Goal: Information Seeking & Learning: Learn about a topic

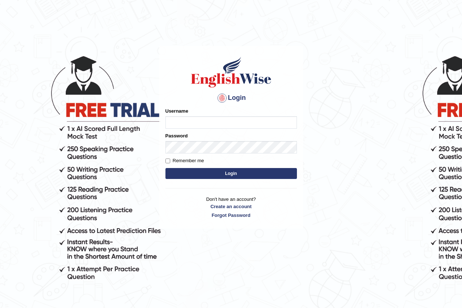
drag, startPoint x: 0, startPoint y: 0, endPoint x: 215, endPoint y: 121, distance: 246.8
click at [215, 121] on input "Username" at bounding box center [230, 122] width 131 height 12
type input "pramod_parramatta"
click at [218, 172] on button "Login" at bounding box center [230, 173] width 131 height 11
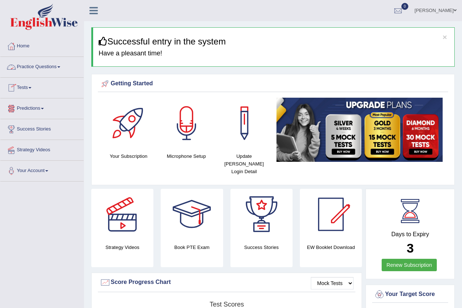
click at [60, 68] on span at bounding box center [58, 66] width 3 height 1
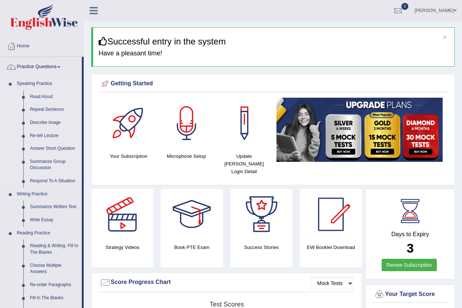
click at [52, 95] on link "Read Aloud" at bounding box center [54, 96] width 55 height 13
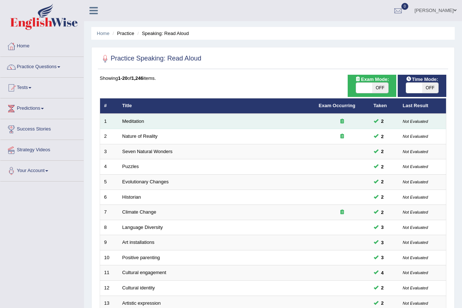
click at [301, 123] on td "Meditation" at bounding box center [216, 121] width 196 height 15
click at [136, 120] on link "Meditation" at bounding box center [133, 121] width 22 height 5
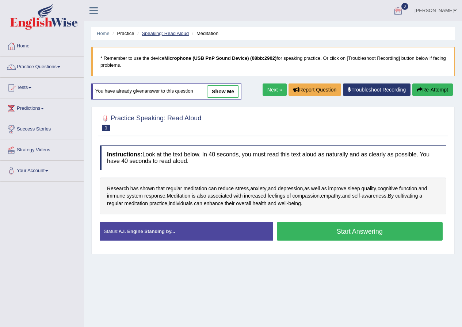
click at [177, 31] on link "Speaking: Read Aloud" at bounding box center [165, 33] width 47 height 5
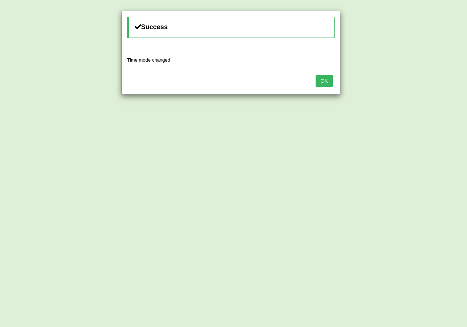
click at [320, 80] on button "OK" at bounding box center [324, 81] width 17 height 12
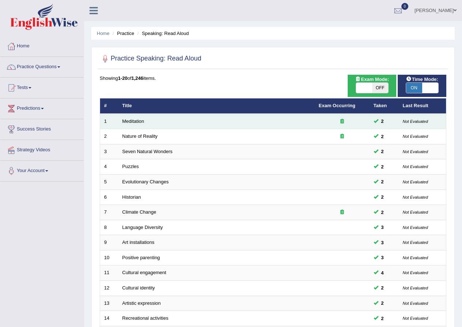
click at [126, 118] on td "Meditation" at bounding box center [216, 121] width 196 height 15
click at [154, 123] on td "Meditation" at bounding box center [216, 121] width 196 height 15
click at [141, 122] on link "Meditation" at bounding box center [133, 121] width 22 height 5
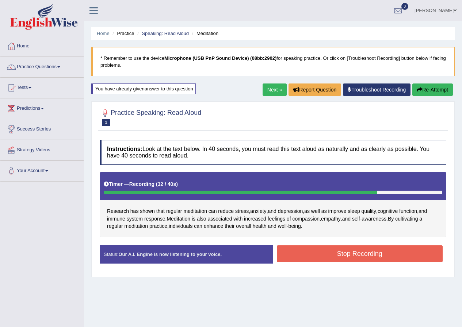
drag, startPoint x: 327, startPoint y: 255, endPoint x: 331, endPoint y: 258, distance: 5.3
click at [329, 258] on button "Stop Recording" at bounding box center [360, 254] width 166 height 17
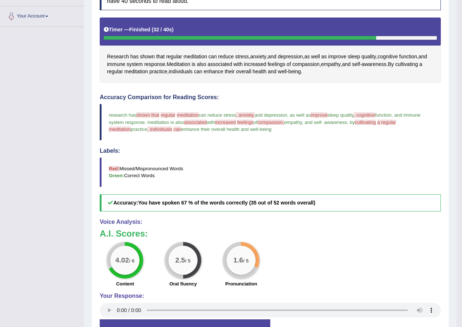
scroll to position [36, 0]
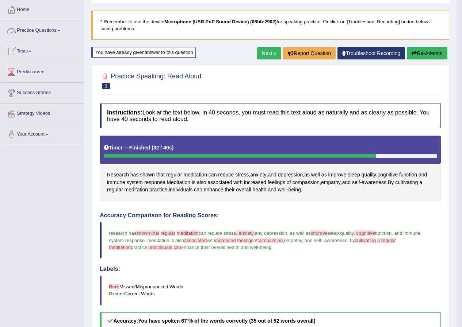
click at [61, 31] on link "Practice Questions" at bounding box center [41, 29] width 83 height 18
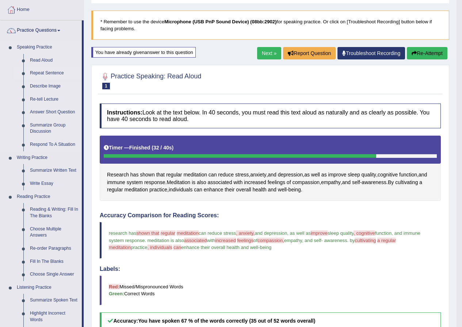
click at [59, 73] on link "Repeat Sentence" at bounding box center [54, 73] width 55 height 13
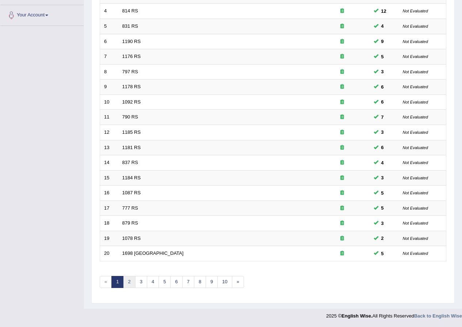
click at [128, 285] on link "2" at bounding box center [129, 282] width 12 height 12
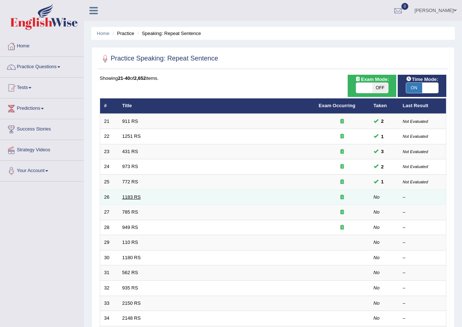
click at [131, 196] on link "1183 RS" at bounding box center [131, 196] width 19 height 5
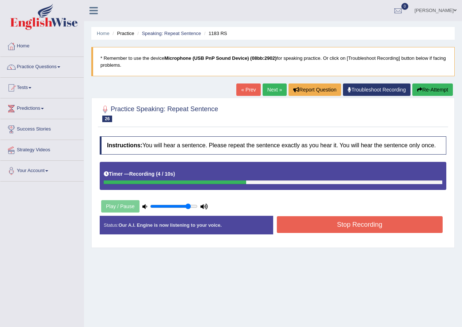
click at [327, 220] on button "Stop Recording" at bounding box center [360, 224] width 166 height 17
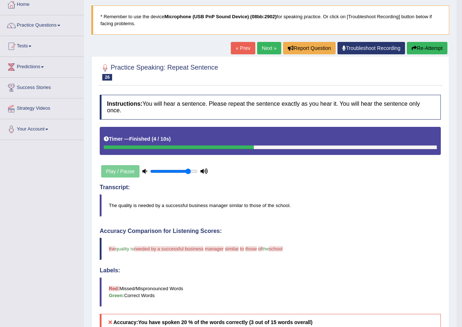
scroll to position [36, 0]
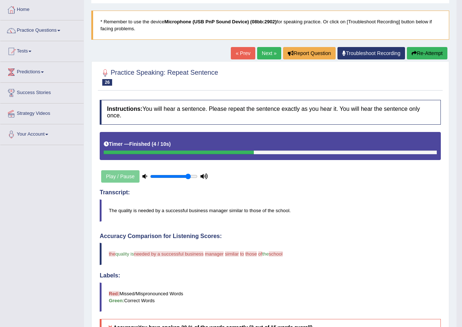
click at [425, 54] on button "Re-Attempt" at bounding box center [426, 53] width 41 height 12
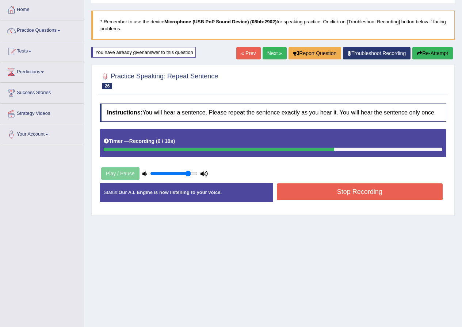
click at [351, 192] on button "Stop Recording" at bounding box center [360, 192] width 166 height 17
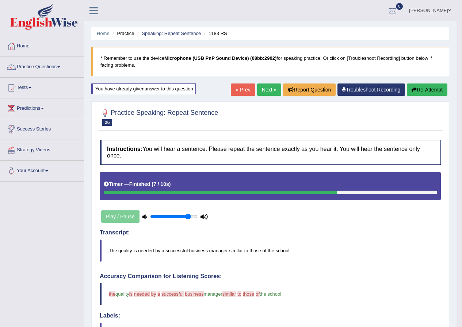
click at [426, 90] on button "Re-Attempt" at bounding box center [426, 90] width 41 height 12
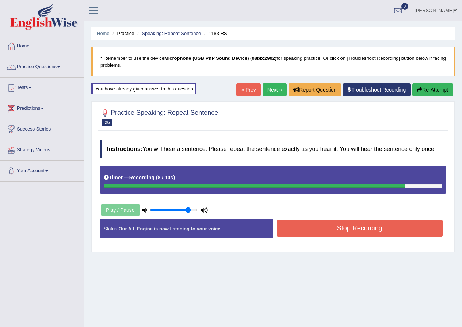
click at [331, 229] on button "Stop Recording" at bounding box center [360, 228] width 166 height 17
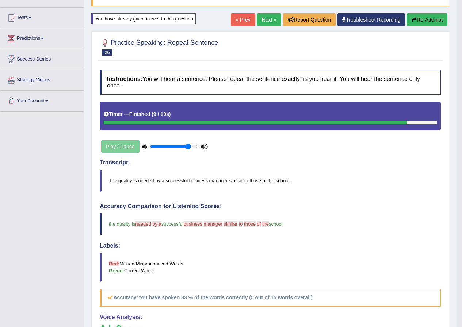
scroll to position [31, 0]
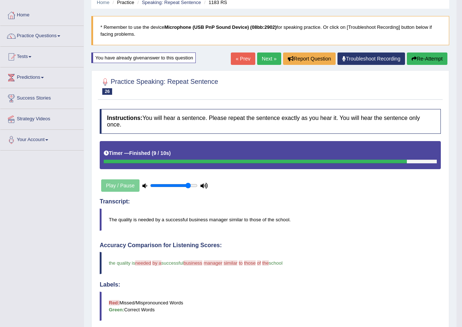
click at [424, 59] on button "Re-Attempt" at bounding box center [426, 59] width 41 height 12
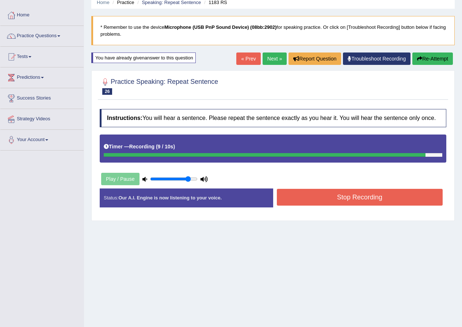
click at [368, 197] on button "Stop Recording" at bounding box center [360, 197] width 166 height 17
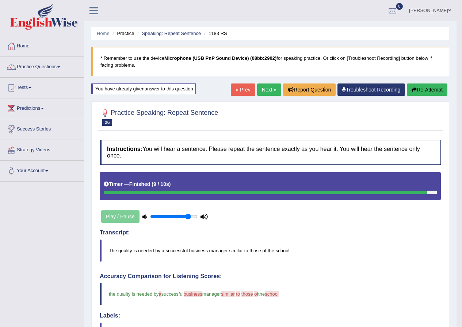
click at [264, 89] on link "Next »" at bounding box center [269, 90] width 24 height 12
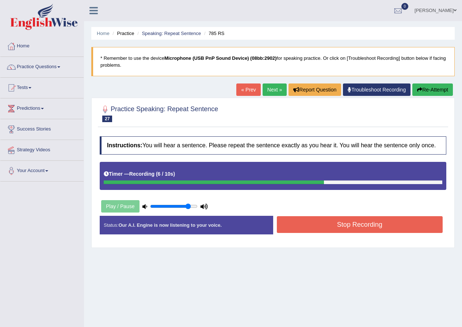
click at [352, 225] on button "Stop Recording" at bounding box center [360, 224] width 166 height 17
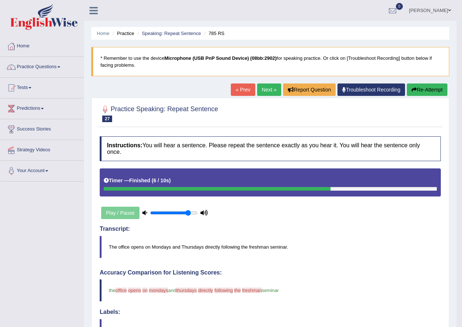
click at [420, 90] on button "Re-Attempt" at bounding box center [426, 90] width 41 height 12
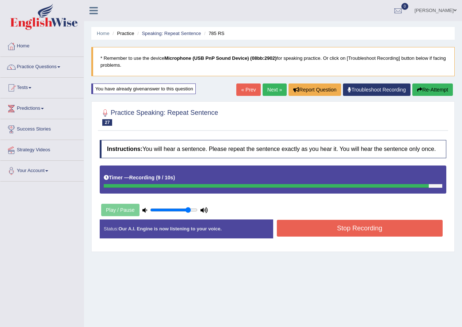
click at [376, 228] on button "Stop Recording" at bounding box center [360, 228] width 166 height 17
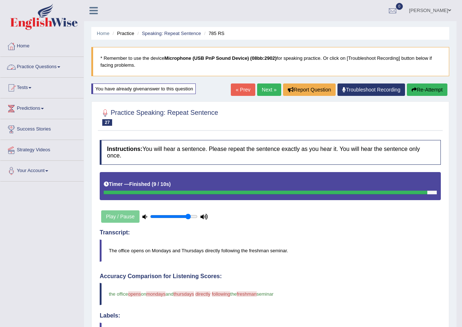
click at [61, 66] on link "Practice Questions" at bounding box center [41, 66] width 83 height 18
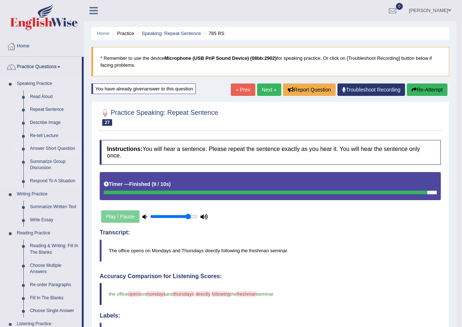
click at [63, 148] on link "Answer Short Question" at bounding box center [54, 148] width 55 height 13
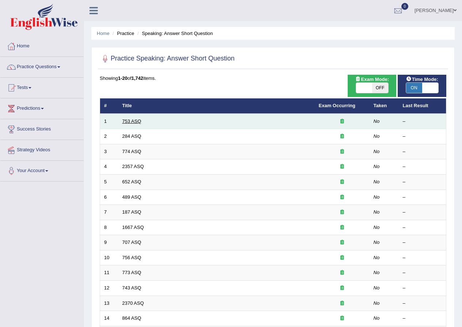
click at [134, 122] on link "753 ASQ" at bounding box center [131, 121] width 19 height 5
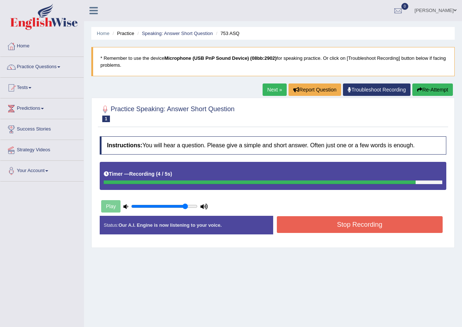
click at [343, 226] on button "Stop Recording" at bounding box center [360, 224] width 166 height 17
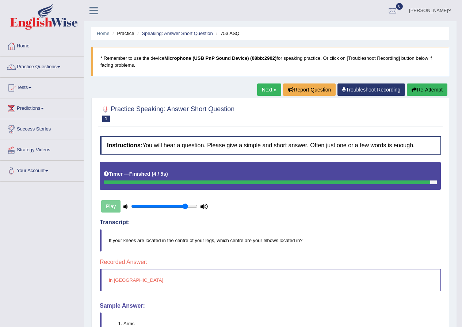
click at [419, 89] on button "Re-Attempt" at bounding box center [426, 90] width 41 height 12
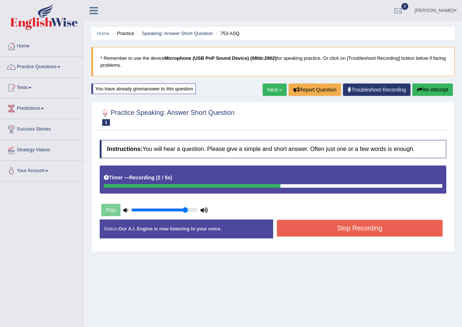
click at [343, 228] on button "Stop Recording" at bounding box center [360, 228] width 166 height 17
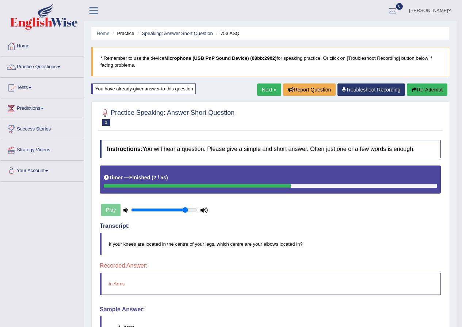
click at [427, 90] on button "Re-Attempt" at bounding box center [426, 90] width 41 height 12
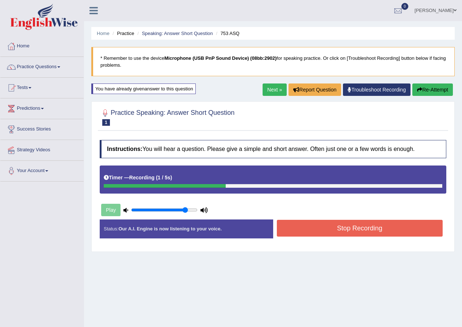
click at [337, 230] on button "Stop Recording" at bounding box center [360, 228] width 166 height 17
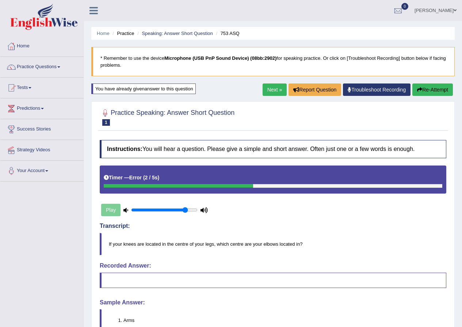
click at [422, 91] on button "Re-Attempt" at bounding box center [432, 90] width 41 height 12
click at [274, 89] on link "Next »" at bounding box center [274, 90] width 24 height 12
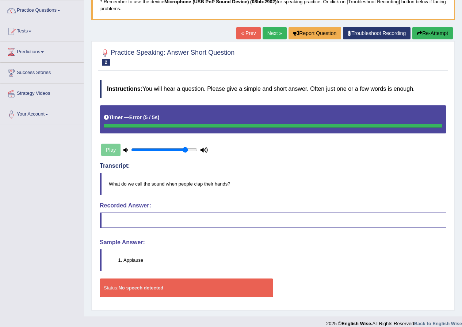
scroll to position [64, 0]
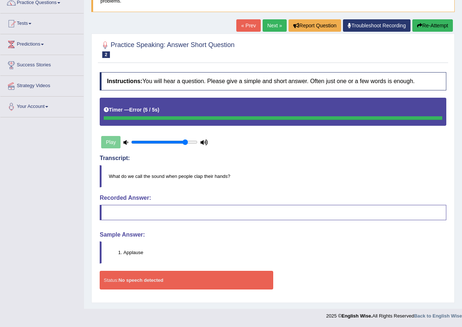
click at [274, 25] on link "Next »" at bounding box center [274, 25] width 24 height 12
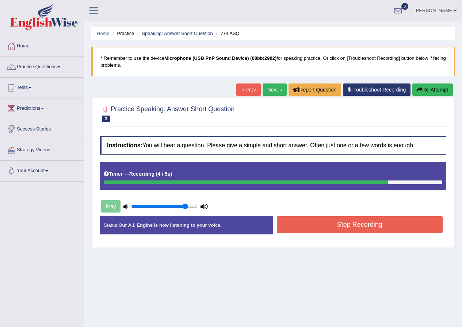
click at [362, 221] on button "Stop Recording" at bounding box center [360, 224] width 166 height 17
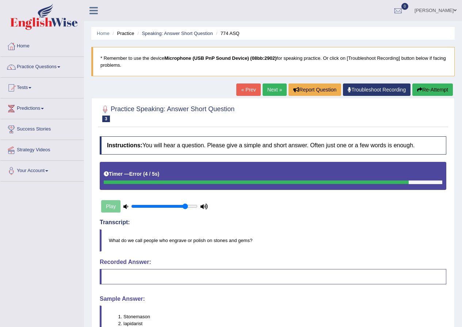
click at [270, 89] on link "Next »" at bounding box center [274, 90] width 24 height 12
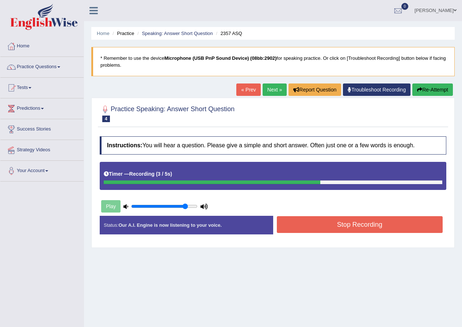
click at [356, 226] on button "Stop Recording" at bounding box center [360, 224] width 166 height 17
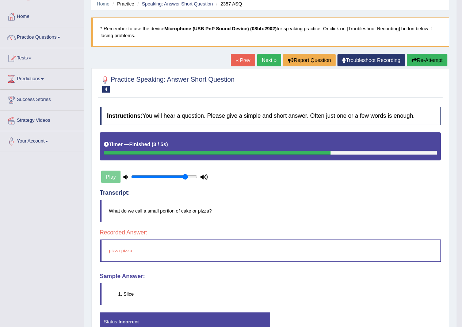
scroll to position [71, 0]
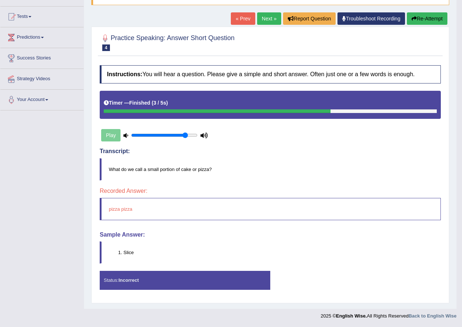
click at [263, 17] on link "Next »" at bounding box center [269, 18] width 24 height 12
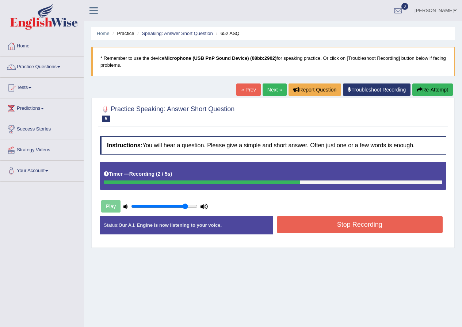
click at [353, 220] on button "Stop Recording" at bounding box center [360, 224] width 166 height 17
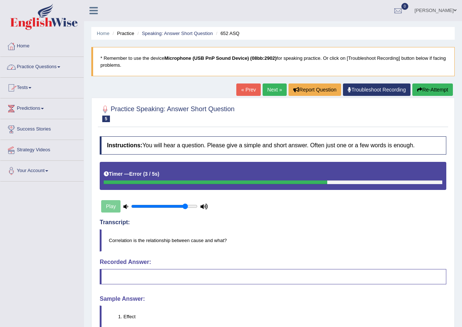
click at [60, 66] on span at bounding box center [58, 66] width 3 height 1
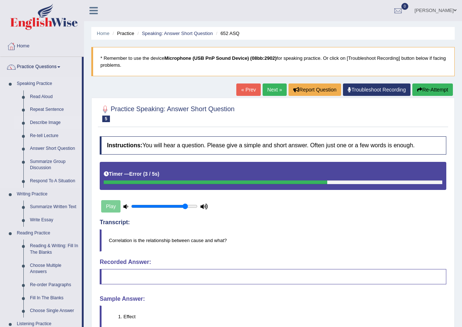
click at [51, 122] on link "Describe Image" at bounding box center [54, 122] width 55 height 13
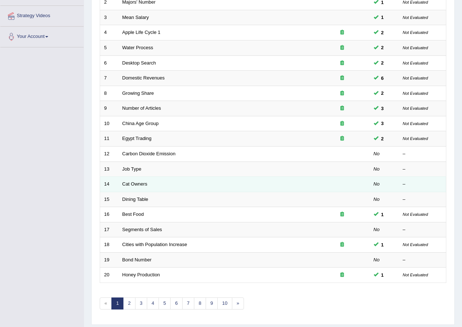
scroll to position [156, 0]
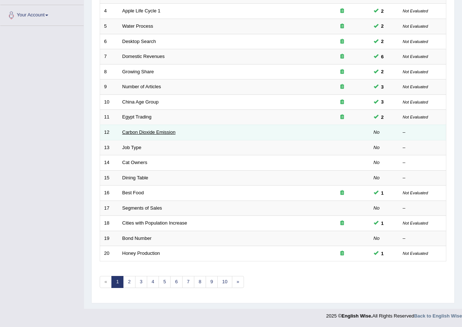
click at [146, 132] on link "Carbon Dioxide Emission" at bounding box center [148, 132] width 53 height 5
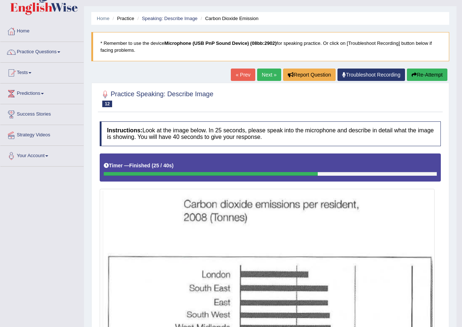
scroll to position [11, 0]
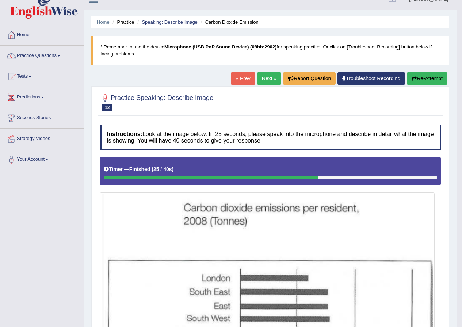
click at [264, 78] on link "Next »" at bounding box center [269, 78] width 24 height 12
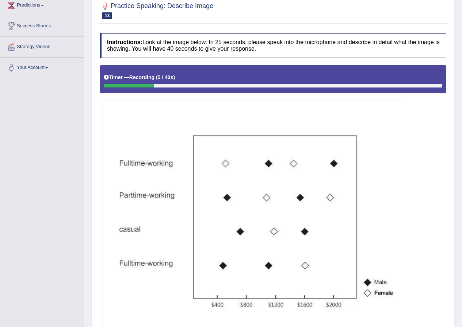
scroll to position [146, 0]
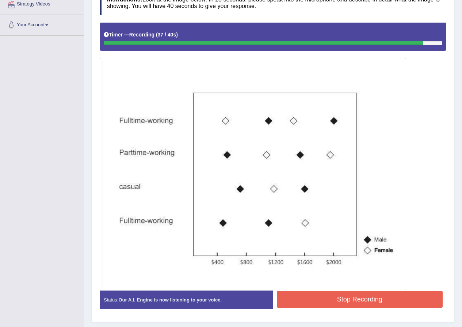
click at [315, 296] on button "Stop Recording" at bounding box center [360, 299] width 166 height 17
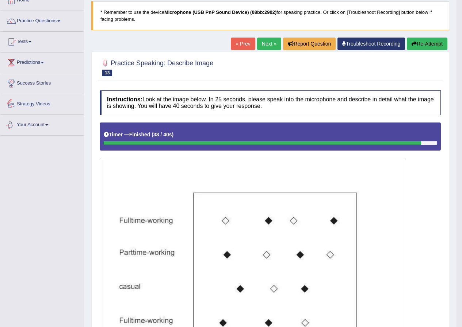
scroll to position [36, 0]
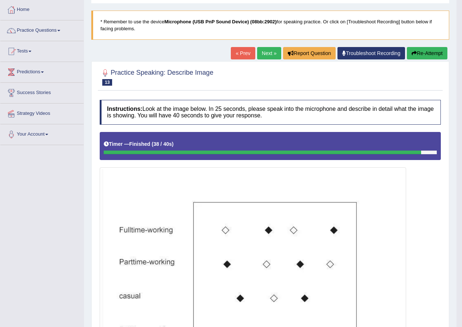
click at [60, 30] on link "Practice Questions" at bounding box center [41, 29] width 83 height 18
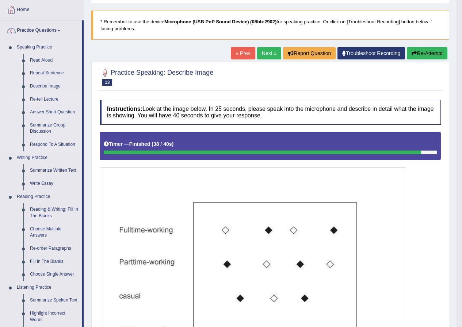
click at [46, 100] on link "Re-tell Lecture" at bounding box center [54, 99] width 55 height 13
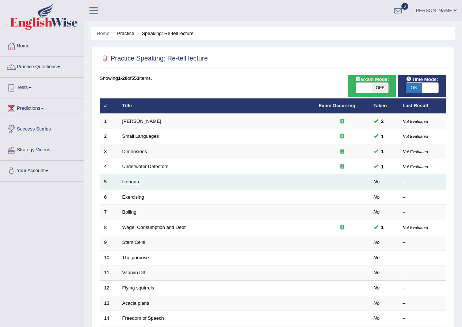
click at [136, 182] on link "Ikebana" at bounding box center [130, 181] width 17 height 5
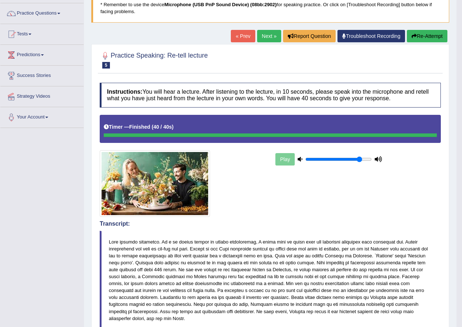
scroll to position [73, 0]
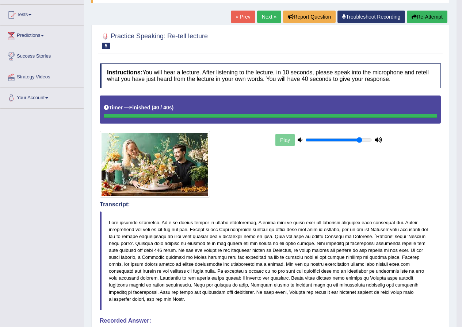
click at [265, 18] on link "Next »" at bounding box center [269, 17] width 24 height 12
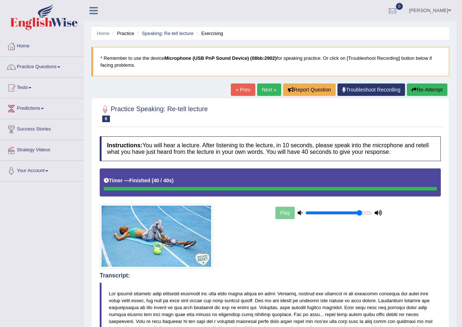
click at [263, 89] on link "Next »" at bounding box center [269, 90] width 24 height 12
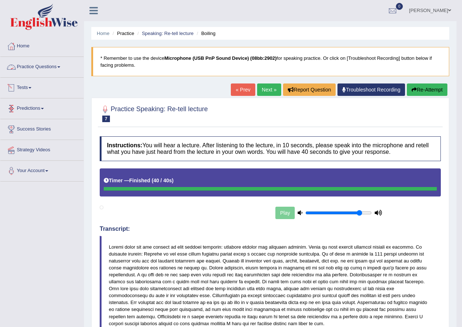
click at [60, 66] on span at bounding box center [58, 66] width 3 height 1
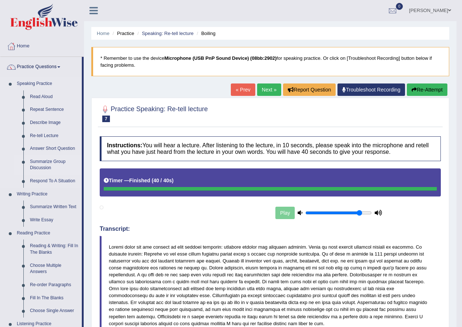
click at [41, 165] on link "Summarize Group Discussion" at bounding box center [54, 164] width 55 height 19
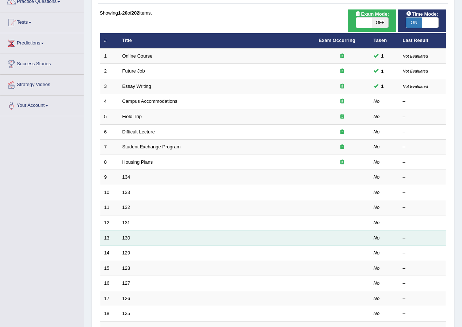
scroll to position [109, 0]
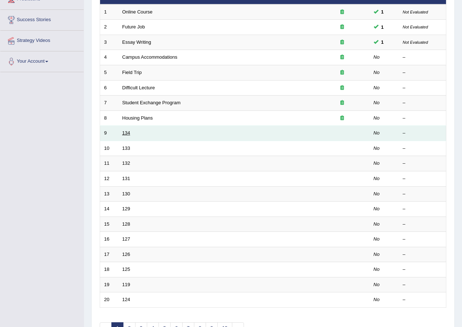
click at [127, 134] on link "134" at bounding box center [126, 132] width 8 height 5
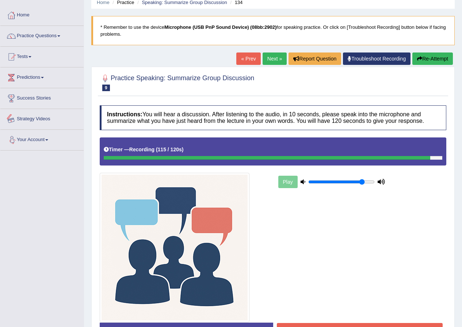
scroll to position [82, 0]
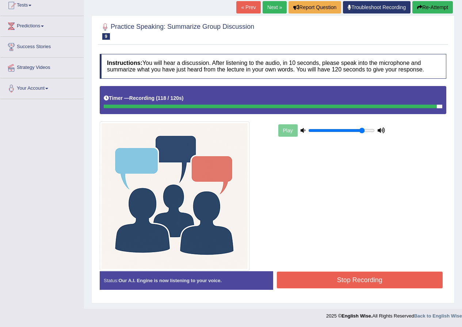
click at [310, 277] on button "Stop Recording" at bounding box center [360, 280] width 166 height 17
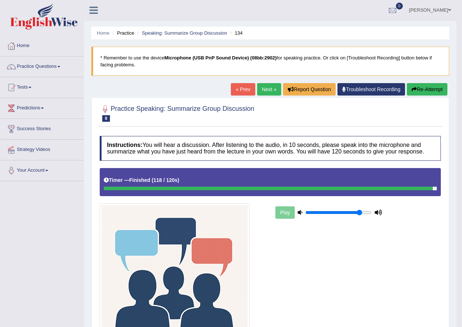
scroll to position [0, 0]
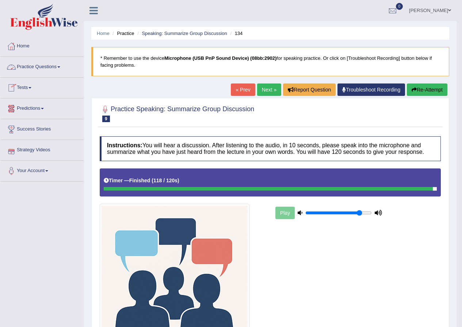
click at [60, 67] on span at bounding box center [58, 66] width 3 height 1
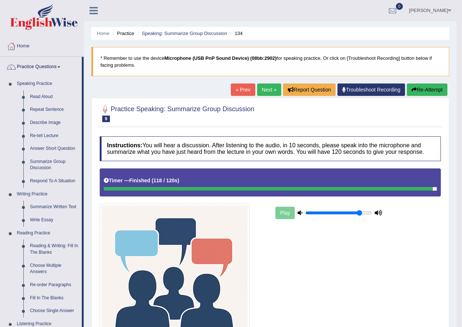
click at [450, 12] on span at bounding box center [449, 10] width 3 height 5
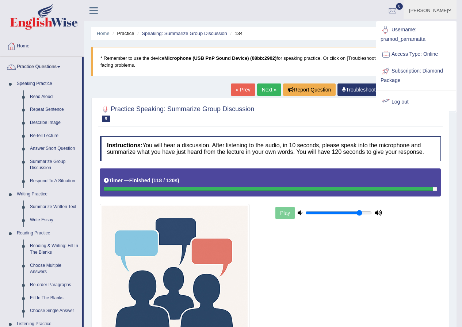
click at [413, 100] on link "Log out" at bounding box center [416, 102] width 79 height 17
